Goal: Information Seeking & Learning: Learn about a topic

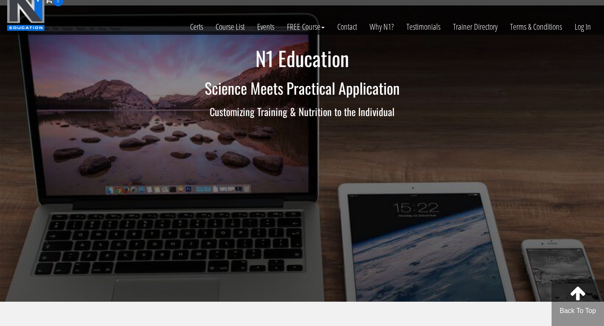
scroll to position [8, 0]
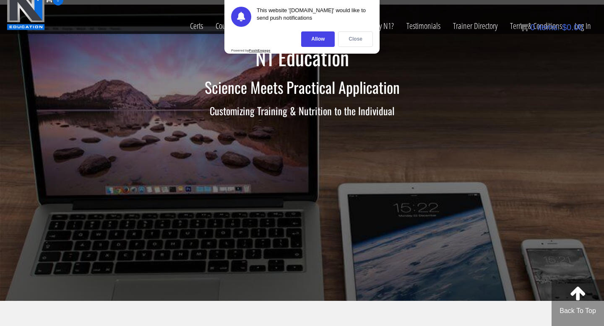
click at [360, 36] on div "Close" at bounding box center [355, 39] width 35 height 16
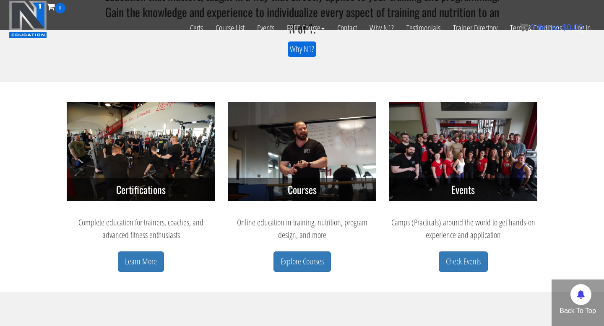
scroll to position [301, 0]
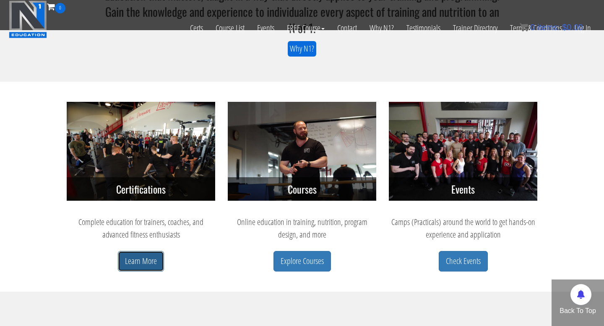
click at [125, 267] on link "Learn More" at bounding box center [141, 261] width 46 height 21
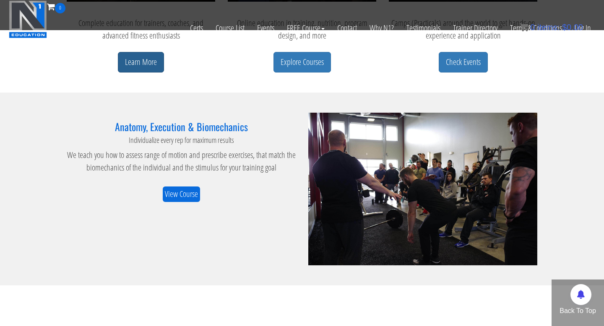
scroll to position [504, 0]
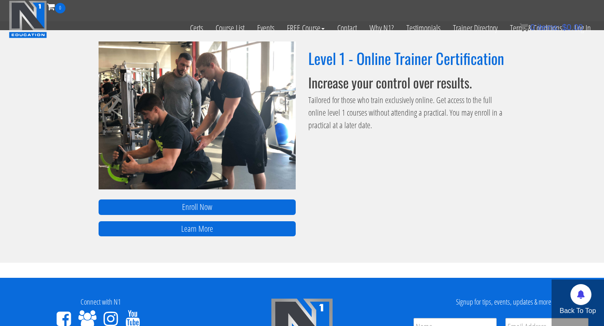
scroll to position [571, 0]
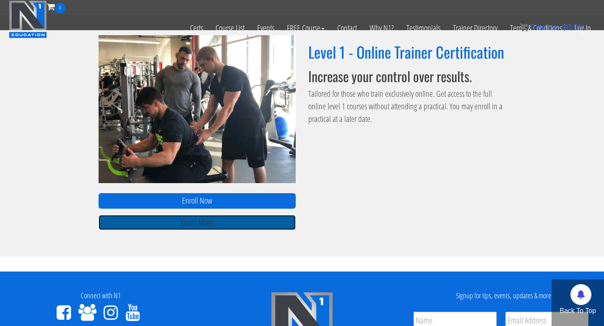
click at [188, 217] on link "Learn More" at bounding box center [197, 223] width 197 height 16
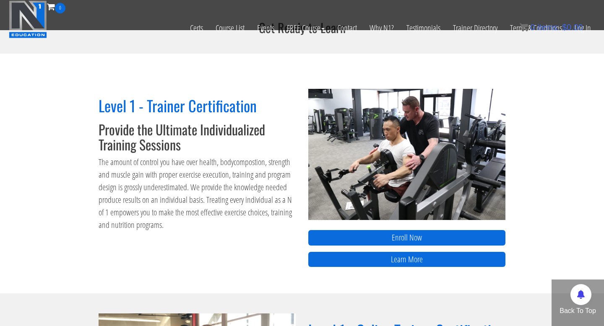
scroll to position [285, 0]
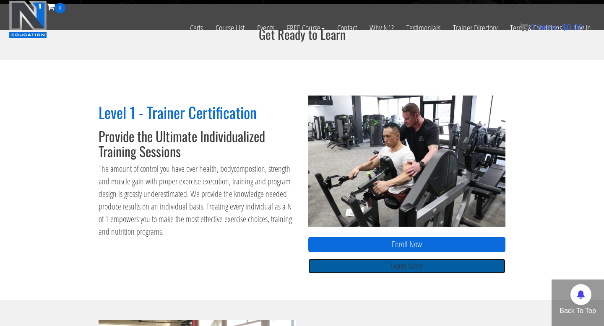
click at [343, 261] on link "Learn More" at bounding box center [406, 267] width 197 height 16
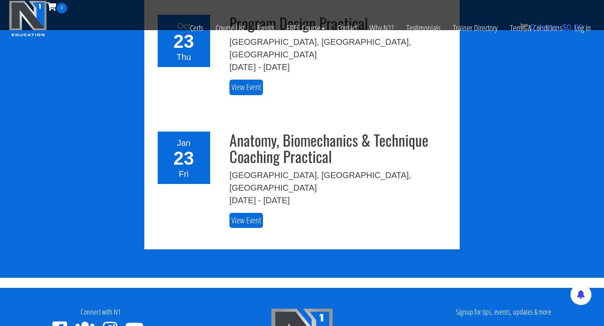
scroll to position [1442, 0]
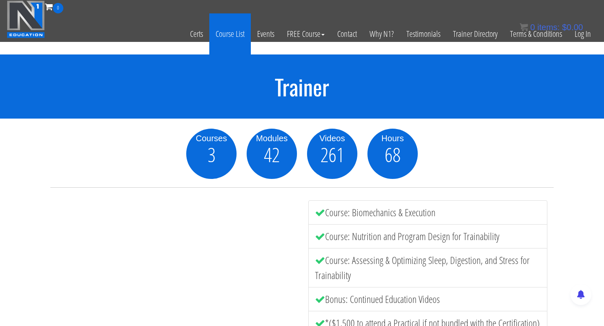
click at [231, 27] on link "Course List" at bounding box center [230, 33] width 42 height 41
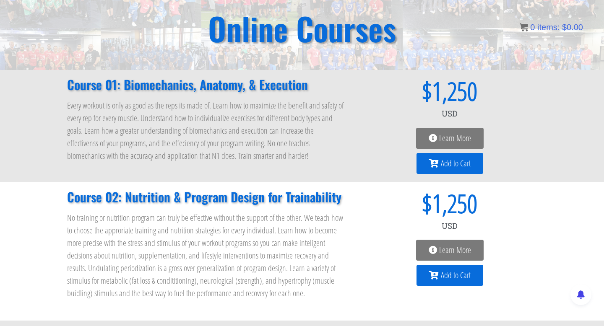
scroll to position [72, 0]
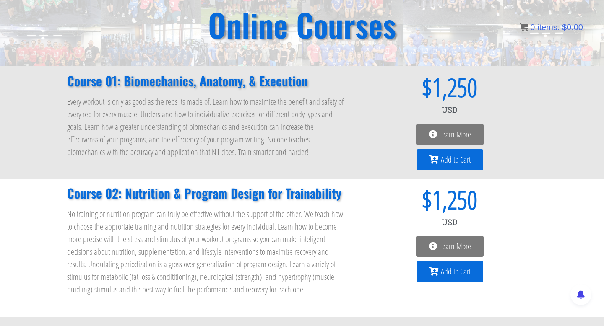
click at [428, 129] on link "Learn More" at bounding box center [450, 134] width 68 height 21
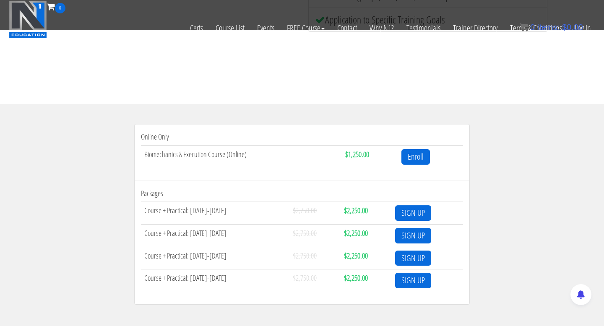
scroll to position [227, 0]
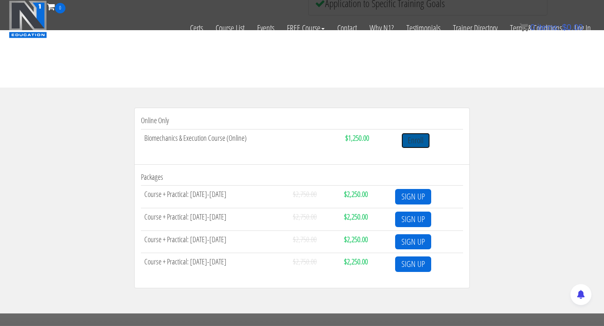
click at [424, 141] on link "Enroll" at bounding box center [415, 141] width 29 height 16
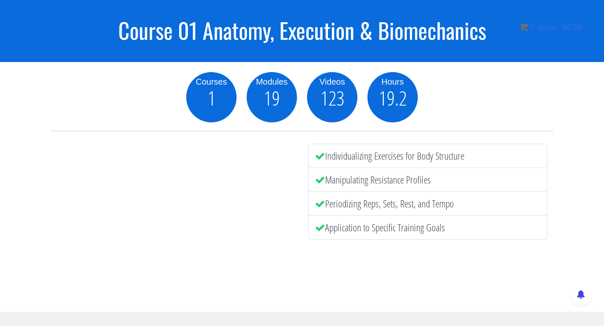
scroll to position [0, 0]
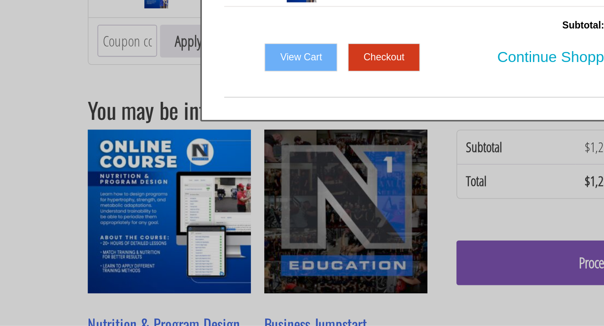
scroll to position [19, 0]
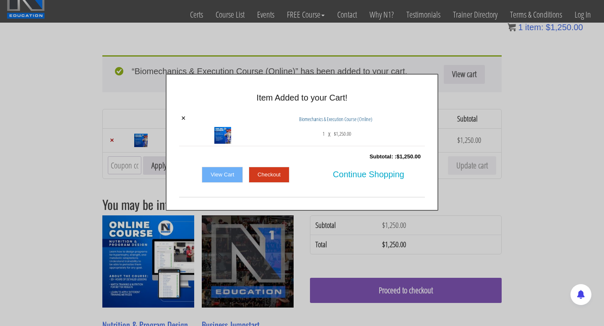
click at [175, 200] on div "× Item Added to your Cart! × Biomechanics & Execution Course (Online) 1 x $ 1,2…" at bounding box center [302, 142] width 273 height 137
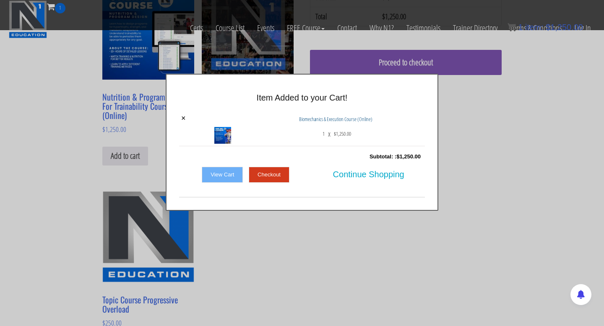
scroll to position [189, 0]
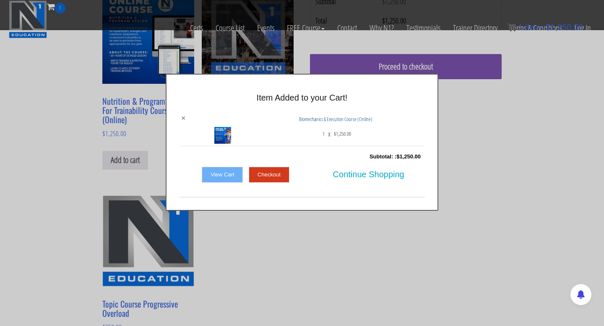
click at [181, 120] on link "×" at bounding box center [183, 119] width 5 height 8
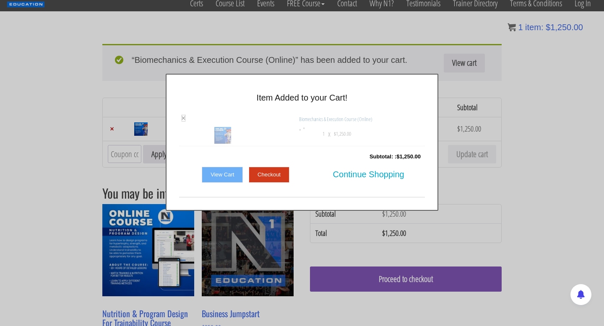
scroll to position [27, 0]
